Goal: Navigation & Orientation: Find specific page/section

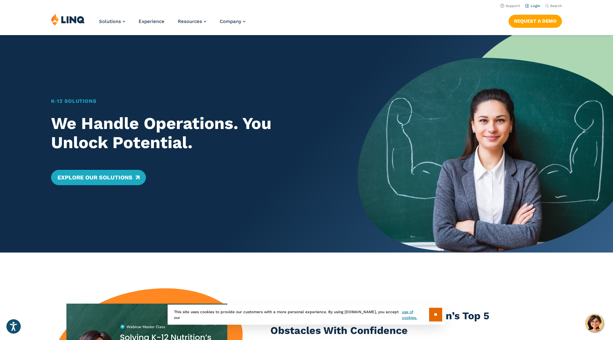
click at [529, 7] on link "Login" at bounding box center [532, 6] width 15 height 4
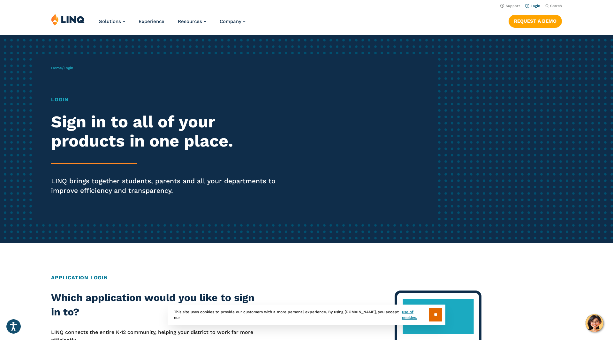
click at [536, 7] on link "Login" at bounding box center [532, 6] width 15 height 4
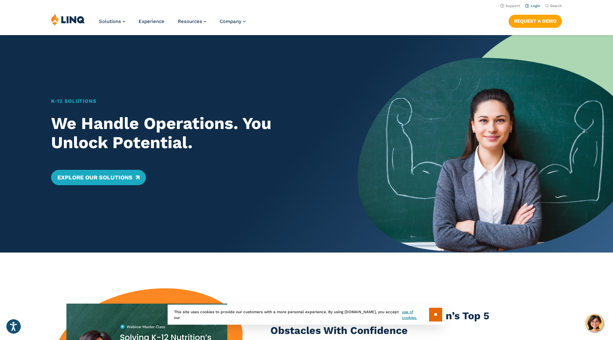
click at [526, 5] on link "Login" at bounding box center [532, 6] width 15 height 4
click at [538, 5] on link "Login" at bounding box center [532, 6] width 15 height 4
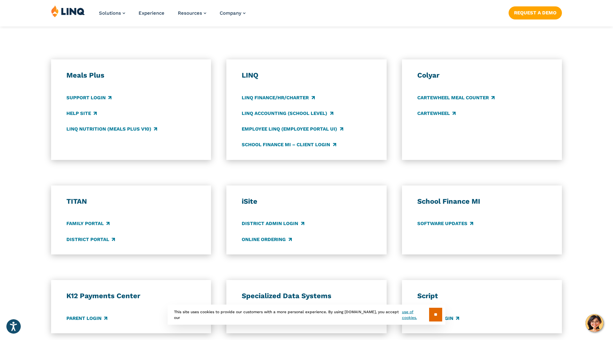
scroll to position [334, 0]
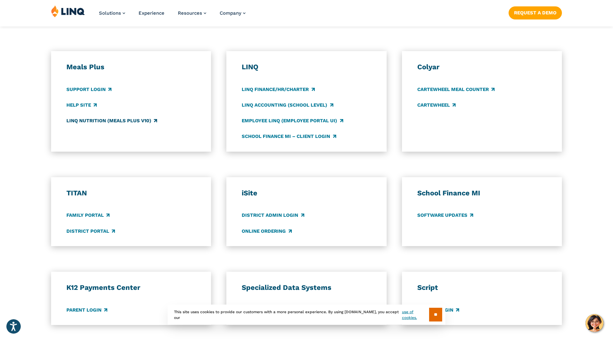
click at [93, 122] on link "LINQ Nutrition (Meals Plus v10)" at bounding box center [111, 120] width 91 height 7
click at [87, 122] on link "LINQ Nutrition (Meals Plus v10)" at bounding box center [111, 120] width 91 height 7
click at [85, 312] on link "Parent Login" at bounding box center [86, 309] width 41 height 7
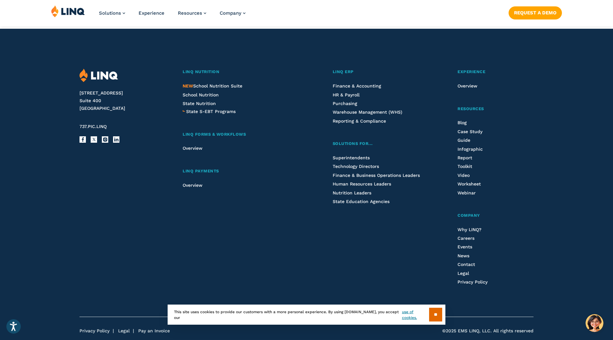
scroll to position [668, 0]
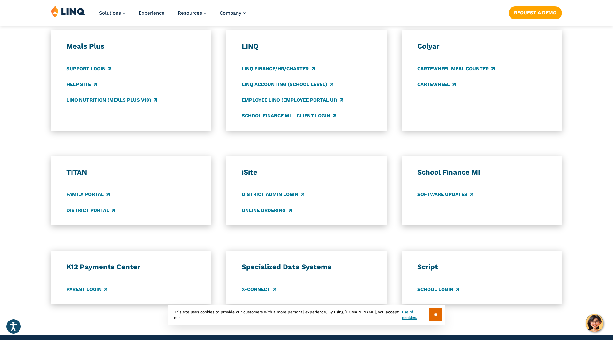
scroll to position [355, 0]
click at [76, 286] on link "Parent Login" at bounding box center [86, 288] width 41 height 7
